Goal: Task Accomplishment & Management: Manage account settings

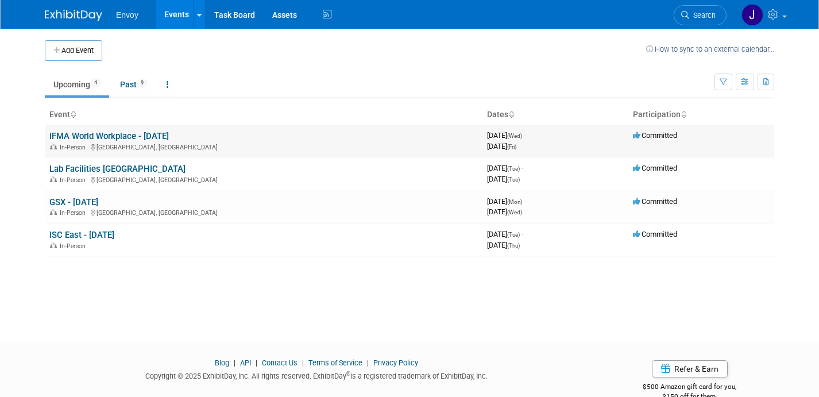
click at [80, 136] on link "IFMA World Workplace - [DATE]" at bounding box center [109, 136] width 120 height 10
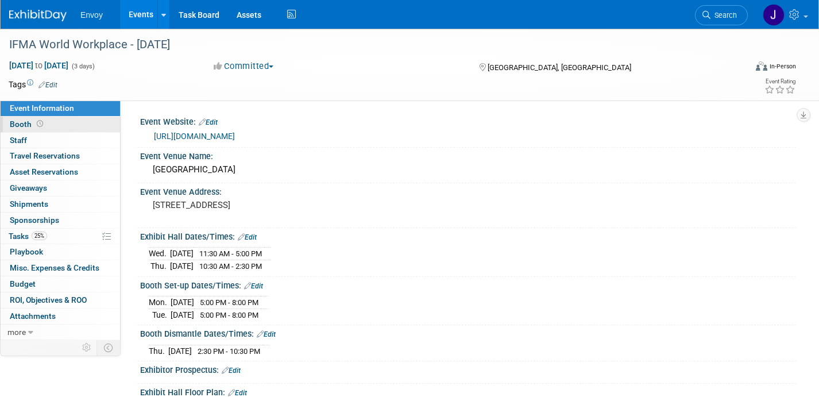
click at [11, 124] on span "Booth" at bounding box center [28, 124] width 36 height 9
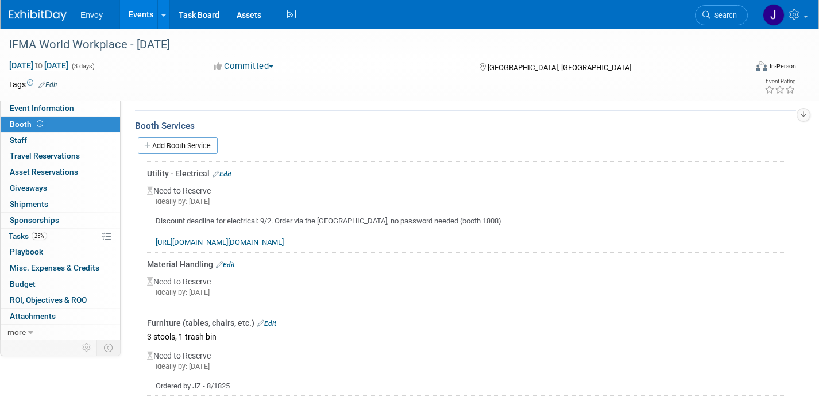
scroll to position [232, 0]
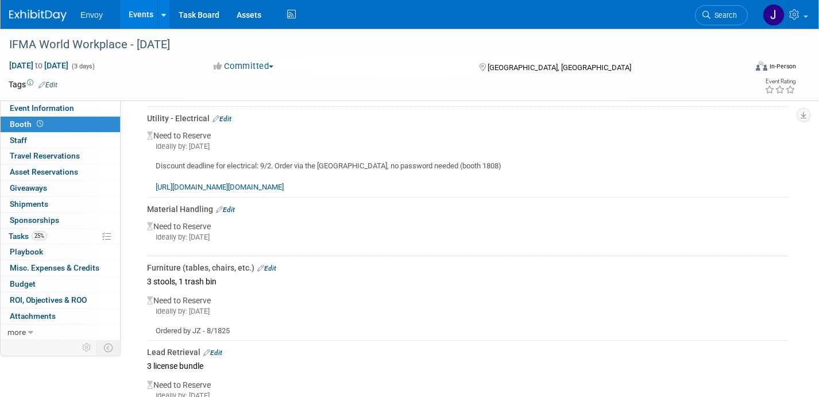
click at [234, 207] on link "Edit" at bounding box center [225, 210] width 19 height 8
click at [0, 0] on div at bounding box center [0, 0] width 0 height 0
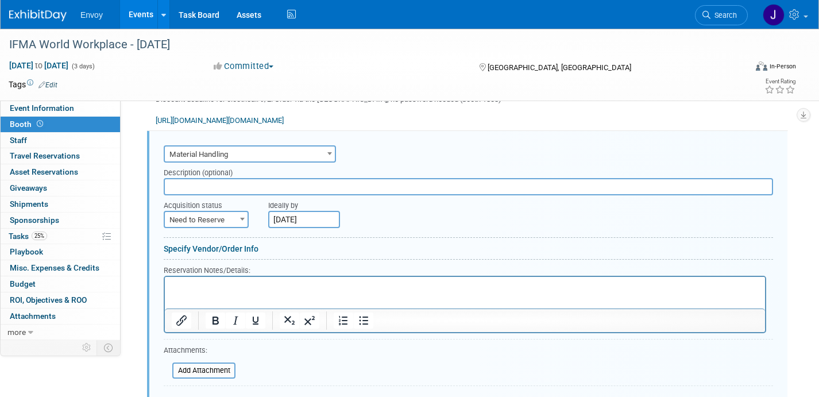
scroll to position [0, 0]
click at [231, 189] on input "text" at bounding box center [469, 186] width 610 height 17
click at [301, 219] on input "Aug 29, 2025" at bounding box center [304, 219] width 72 height 17
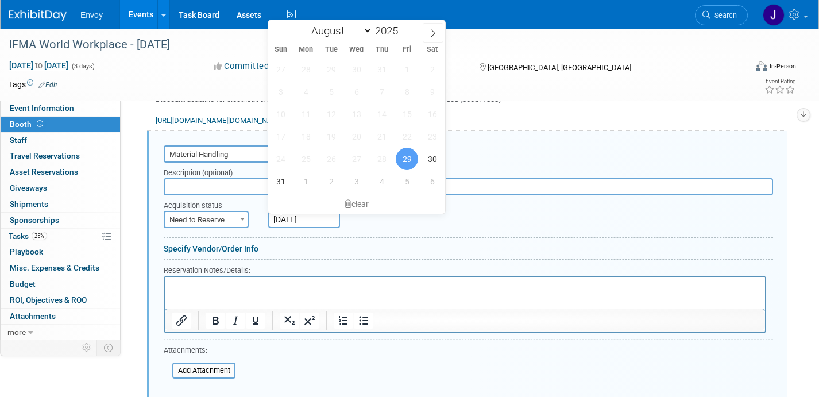
click at [314, 136] on span "18" at bounding box center [306, 136] width 22 height 22
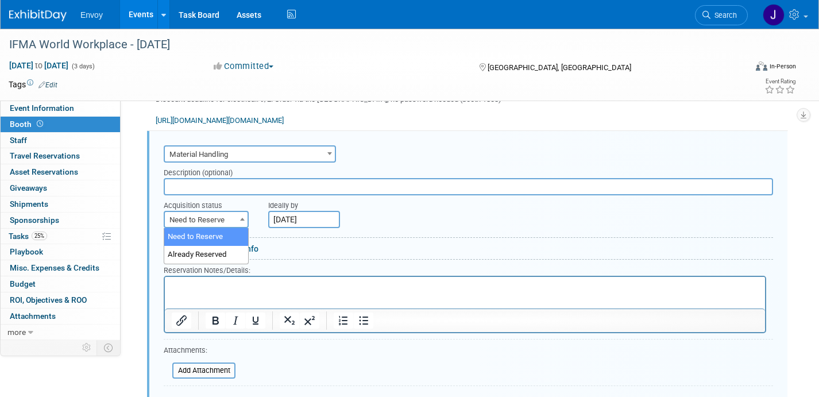
click at [220, 221] on span "Need to Reserve" at bounding box center [206, 220] width 83 height 16
click at [349, 241] on div at bounding box center [469, 240] width 610 height 6
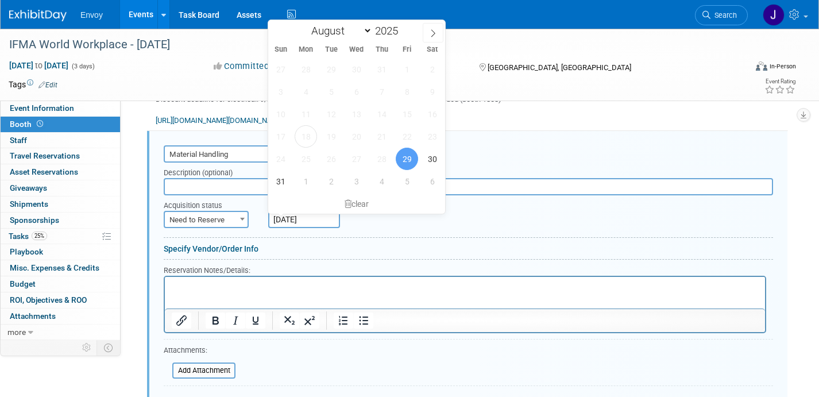
click at [308, 221] on input "Aug 29, 2025" at bounding box center [304, 219] width 72 height 17
click at [305, 144] on span "18" at bounding box center [306, 136] width 22 height 22
click at [305, 139] on span "18" at bounding box center [306, 136] width 22 height 22
click at [284, 184] on span "31" at bounding box center [280, 181] width 22 height 22
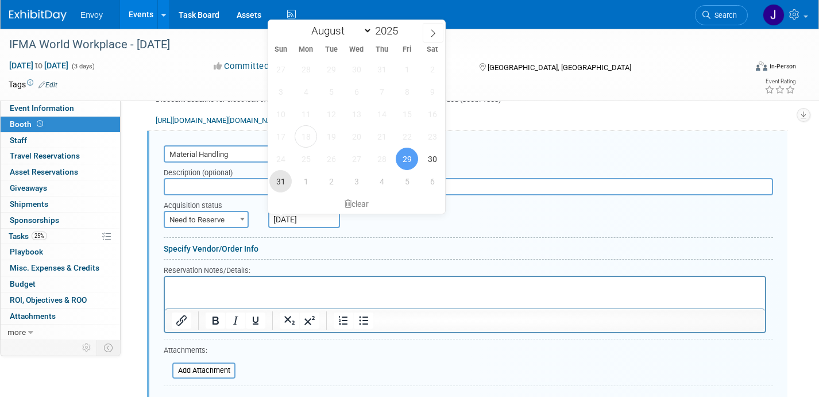
type input "Aug 31, 2025"
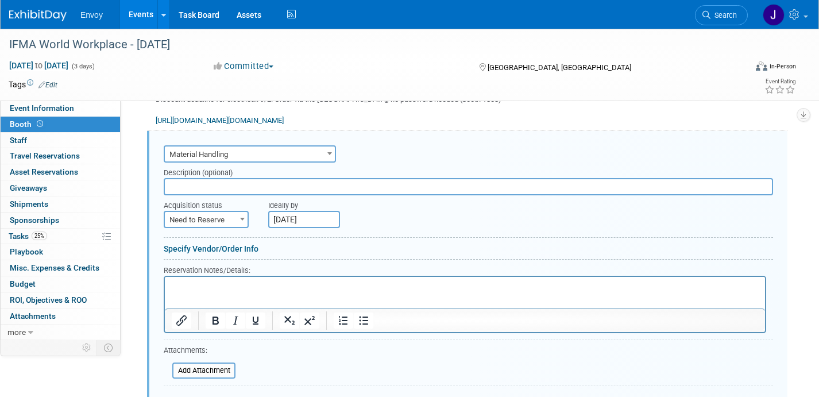
click at [287, 221] on input "Aug 31, 2025" at bounding box center [304, 219] width 72 height 17
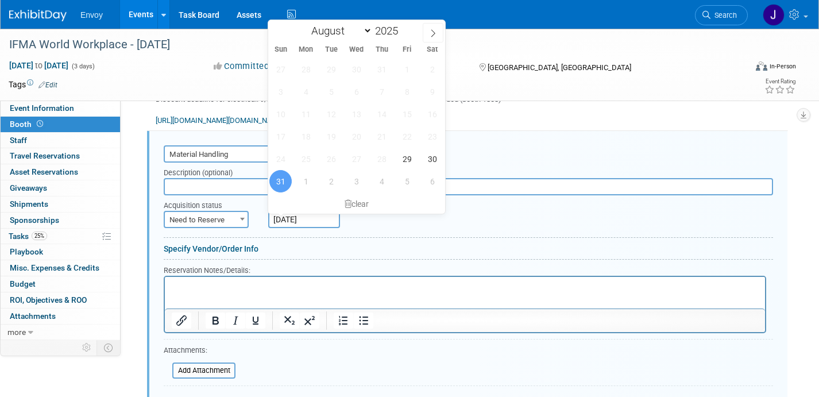
click at [310, 138] on span "18" at bounding box center [306, 136] width 22 height 22
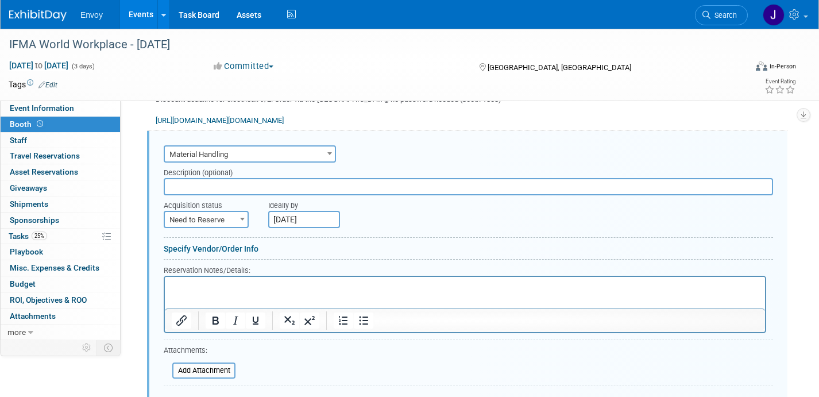
click at [488, 211] on div "Ideally by Aug 31, 2025" at bounding box center [494, 211] width 453 height 33
click at [195, 218] on span "Need to Reserve" at bounding box center [206, 220] width 83 height 16
click at [367, 258] on form "Audio / Video Carpet / Flooring Catering / Food / Beverage Floral / Decorative …" at bounding box center [469, 283] width 610 height 283
click at [223, 213] on span "Need to Reserve" at bounding box center [206, 220] width 83 height 16
select select "2"
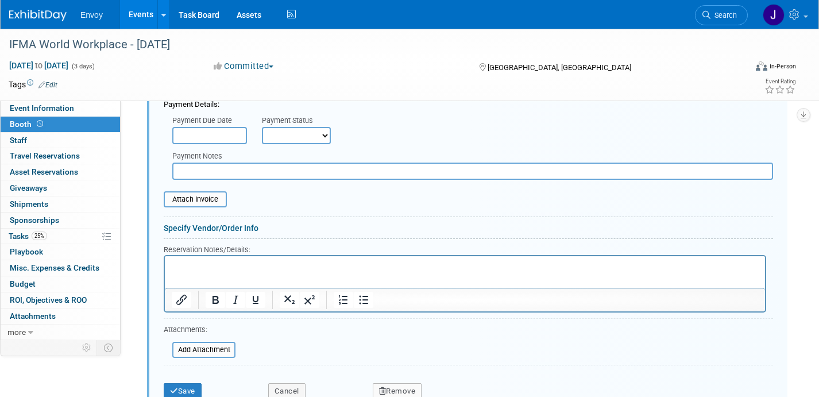
scroll to position [527, 0]
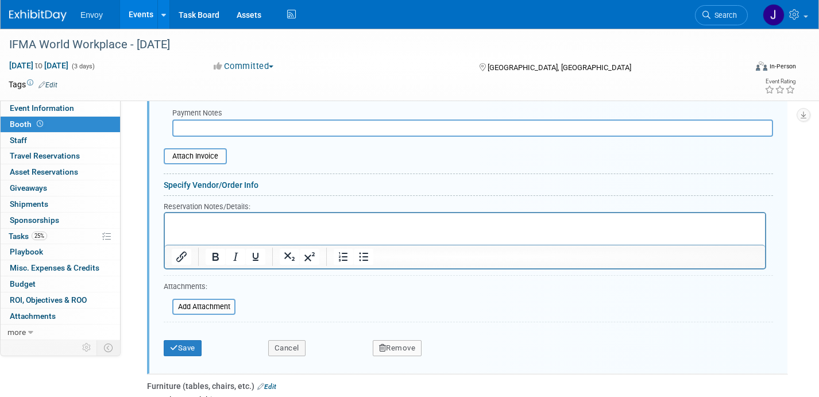
click at [245, 228] on html at bounding box center [465, 221] width 600 height 16
click at [175, 219] on p "Material handling estimate submitted for 1300 lbs." at bounding box center [465, 222] width 587 height 11
click at [187, 350] on button "Save" at bounding box center [183, 348] width 38 height 16
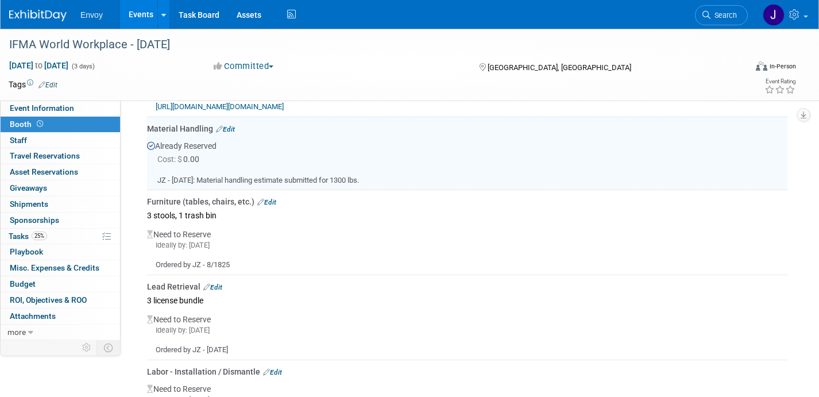
scroll to position [298, 0]
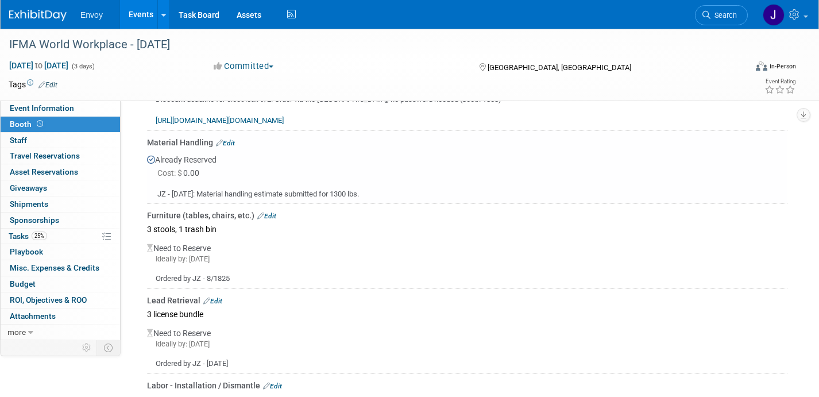
click at [269, 217] on link "Edit" at bounding box center [266, 216] width 19 height 8
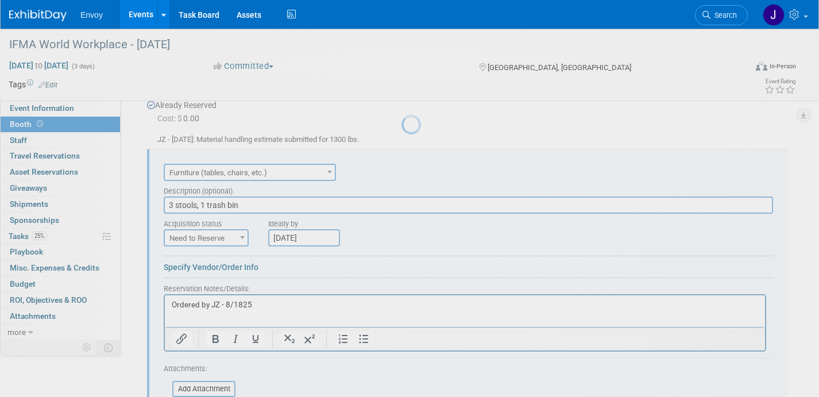
scroll to position [0, 0]
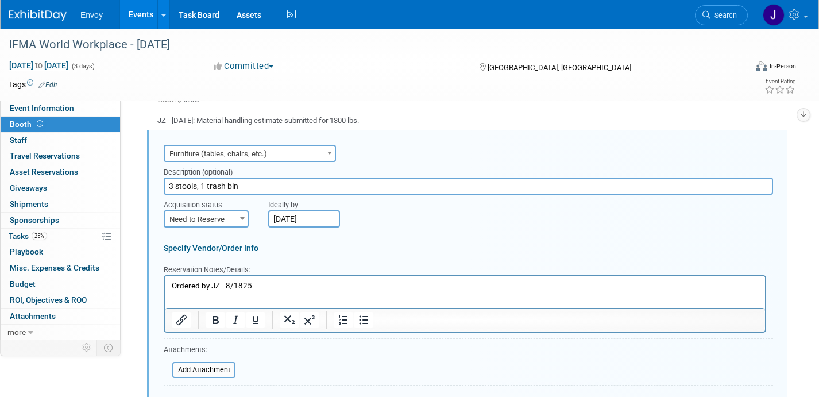
click at [168, 222] on span "Need to Reserve" at bounding box center [206, 219] width 83 height 16
select select "2"
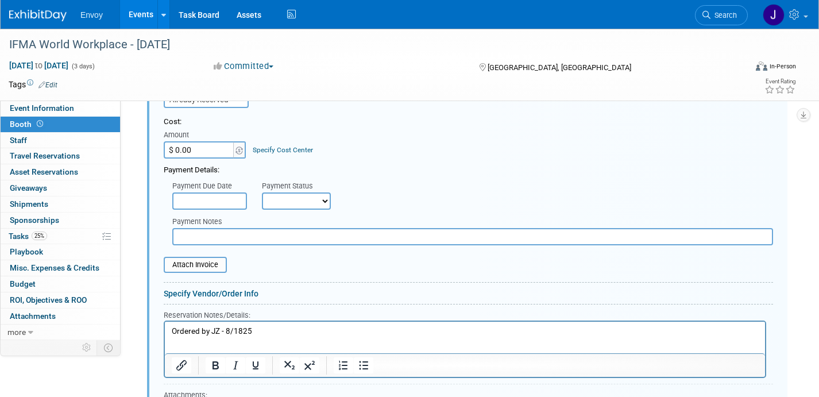
scroll to position [550, 0]
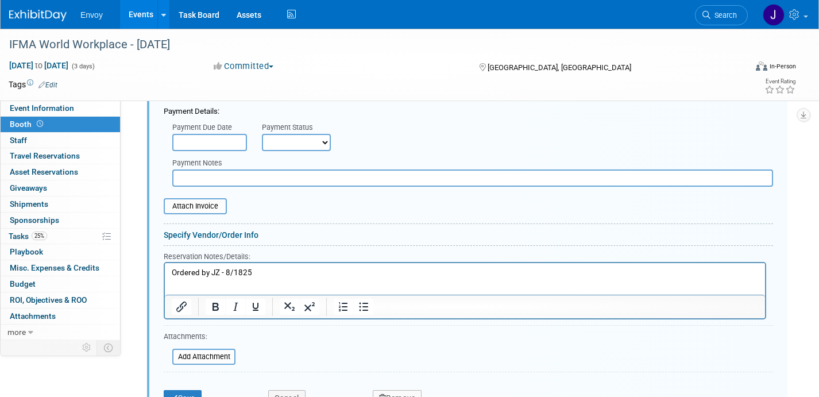
click at [287, 276] on p "Ordered by JZ - 8/1825" at bounding box center [465, 273] width 587 height 11
click at [244, 272] on p "Ordered by JZ - 8/1825" at bounding box center [465, 273] width 587 height 11
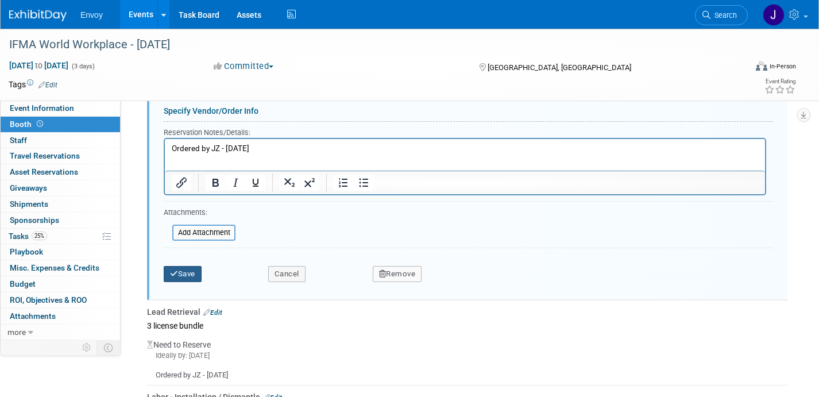
click at [187, 276] on button "Save" at bounding box center [183, 274] width 38 height 16
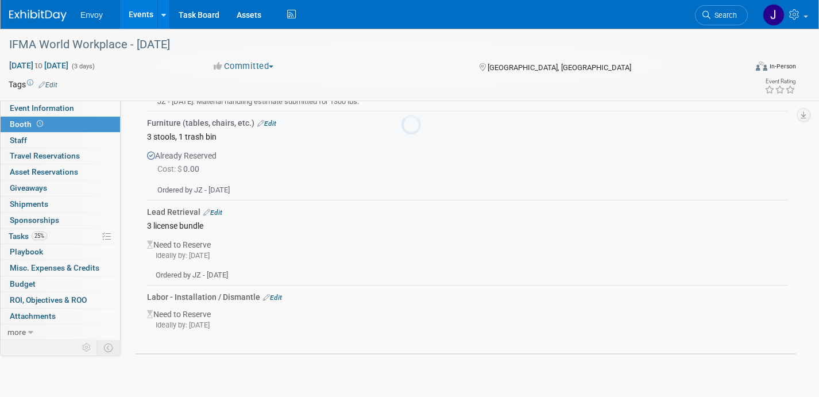
scroll to position [372, 0]
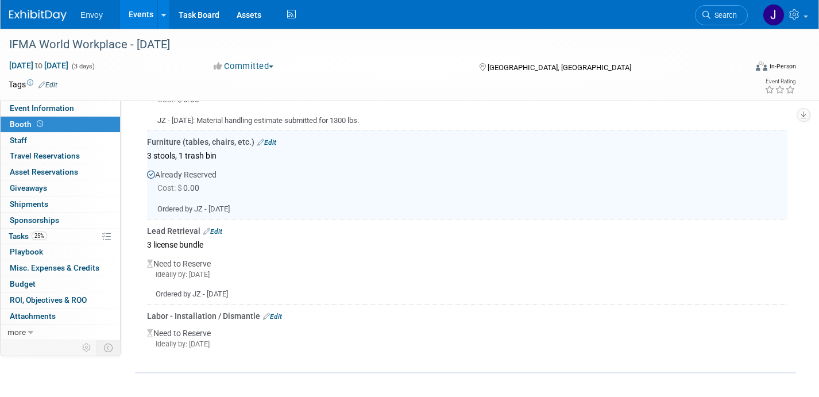
click at [218, 229] on link "Edit" at bounding box center [212, 232] width 19 height 8
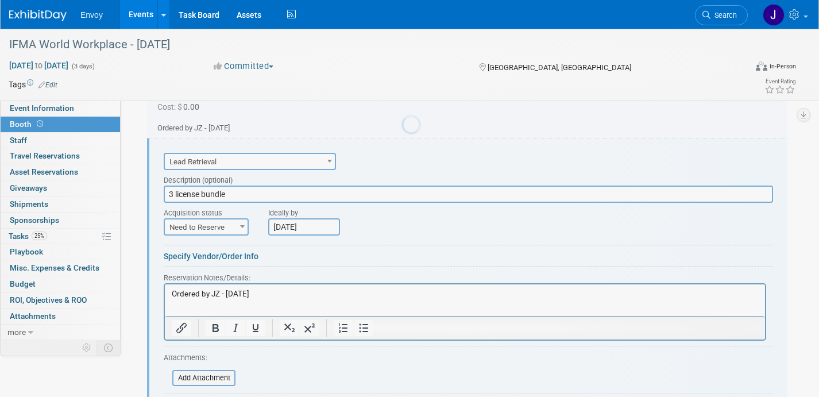
scroll to position [460, 0]
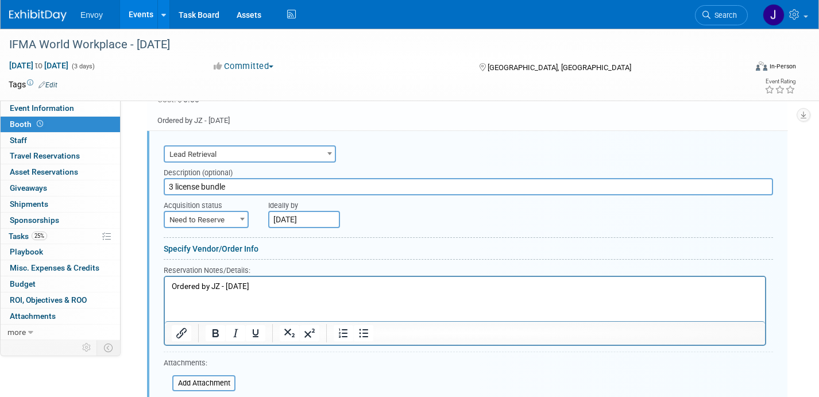
click at [213, 209] on div "Acquisition status" at bounding box center [207, 203] width 87 height 16
click at [213, 217] on span "Need to Reserve" at bounding box center [206, 220] width 83 height 16
select select "2"
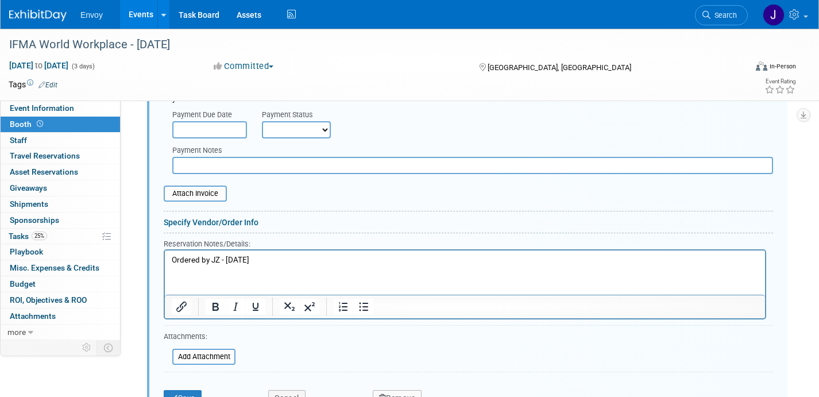
scroll to position [711, 0]
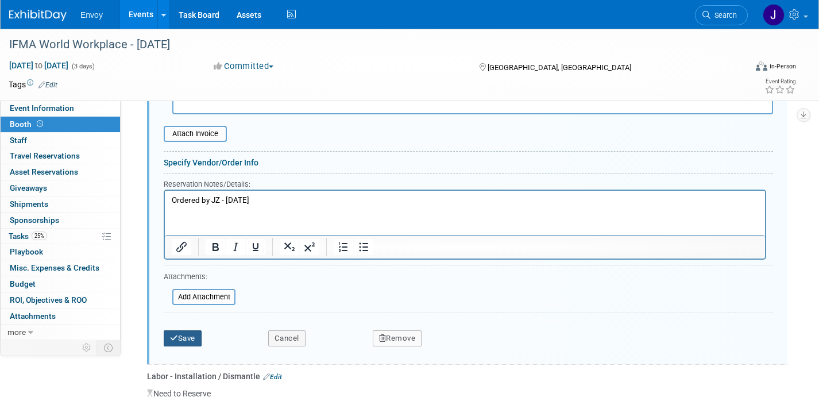
click at [196, 334] on button "Save" at bounding box center [183, 338] width 38 height 16
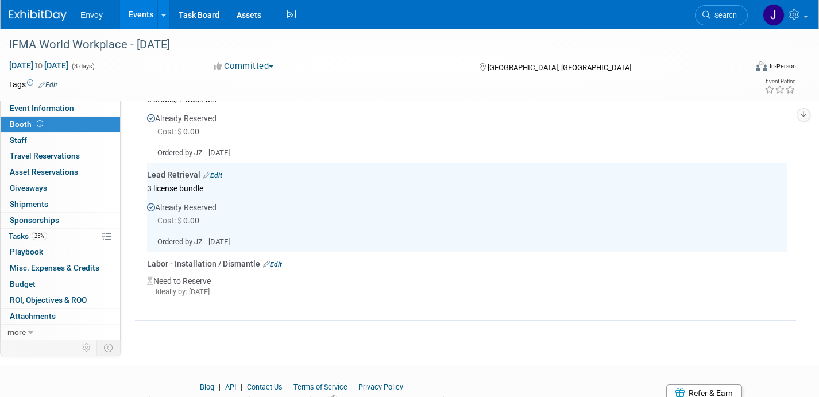
scroll to position [422, 0]
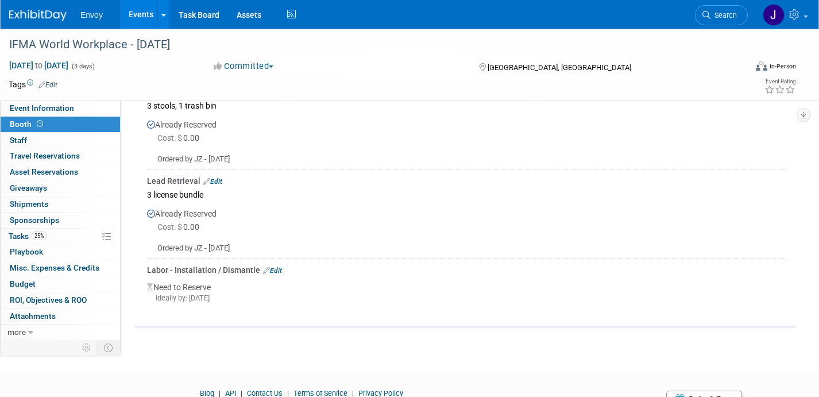
click at [276, 269] on link "Edit" at bounding box center [272, 271] width 19 height 8
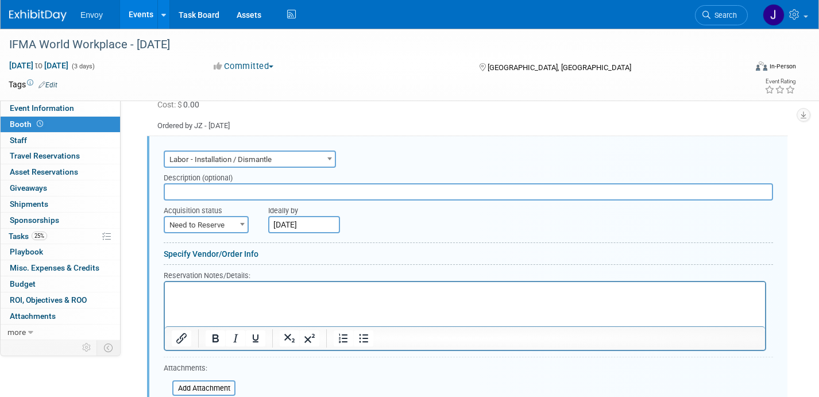
scroll to position [506, 0]
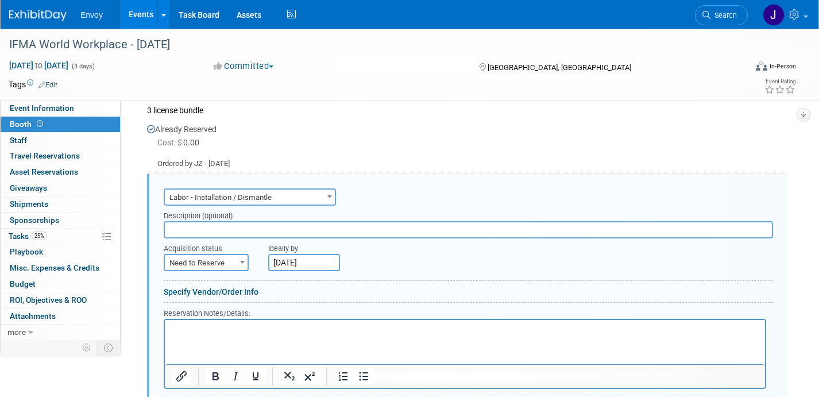
click at [234, 165] on div "Ordered by JZ - 8/18/25" at bounding box center [467, 159] width 641 height 20
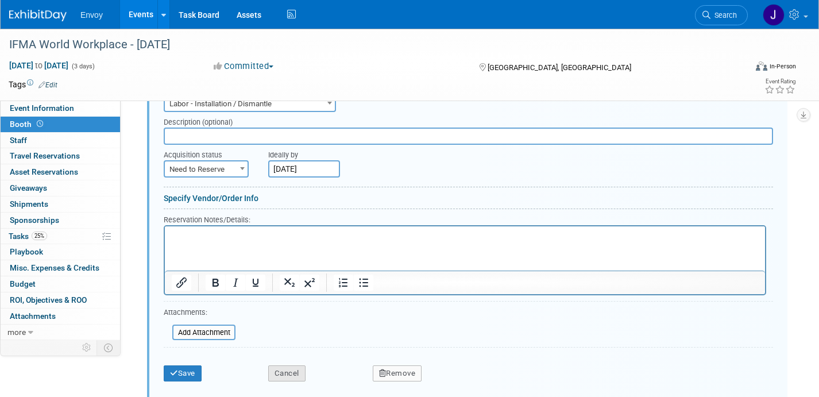
click at [288, 369] on button "Cancel" at bounding box center [286, 373] width 37 height 16
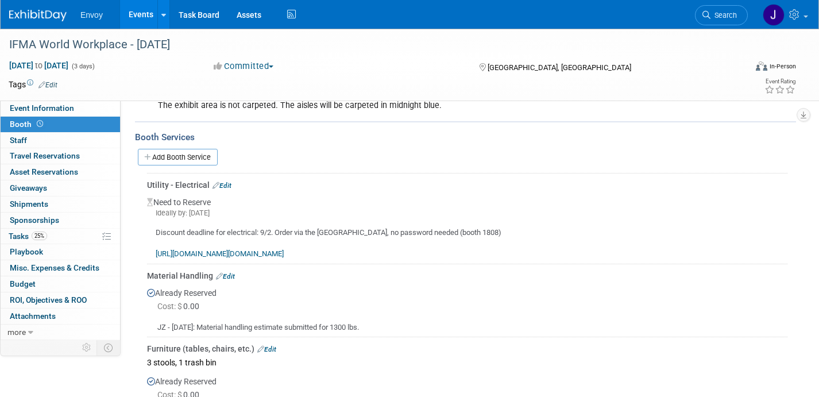
scroll to position [150, 0]
